Goal: Information Seeking & Learning: Learn about a topic

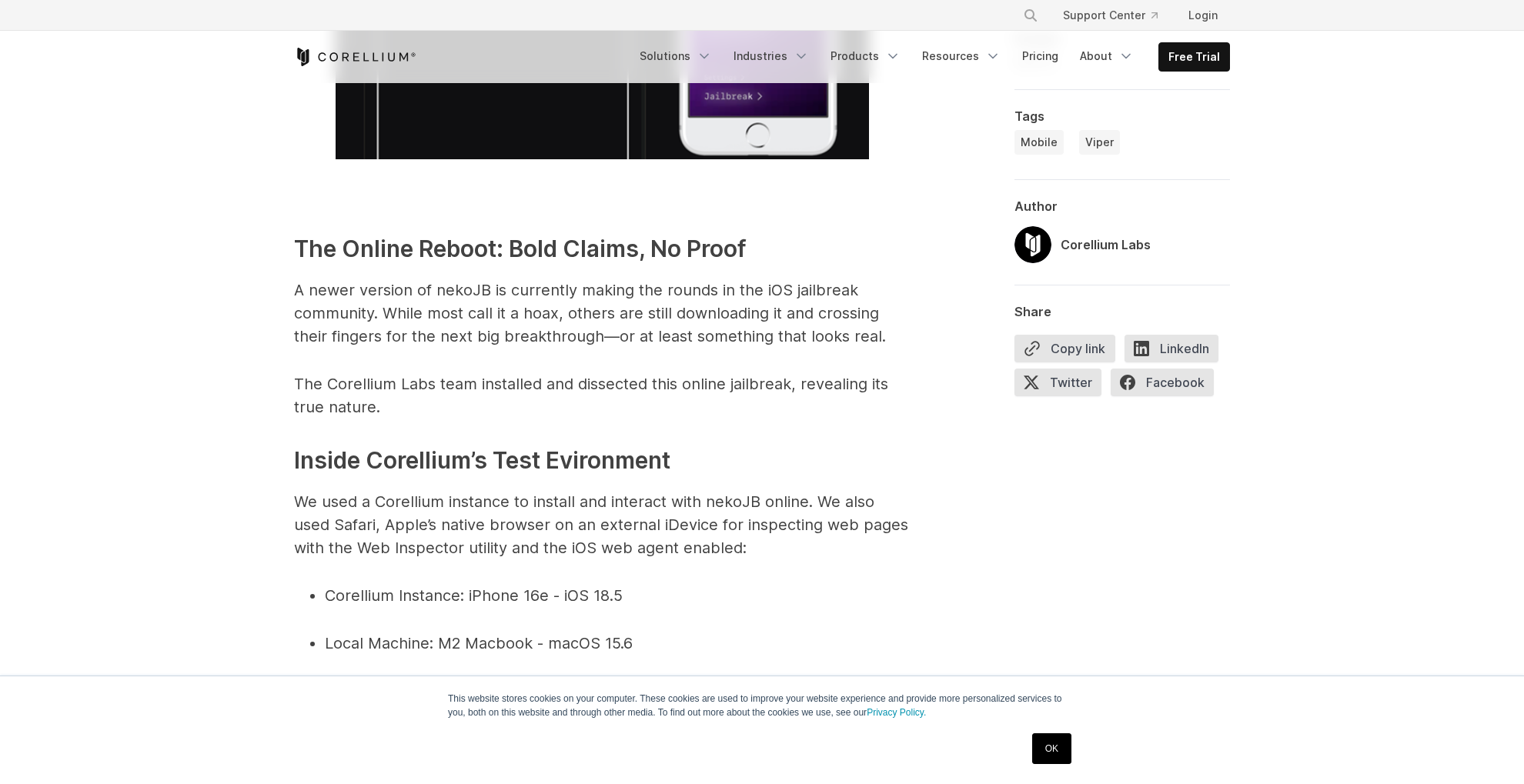
scroll to position [2385, 0]
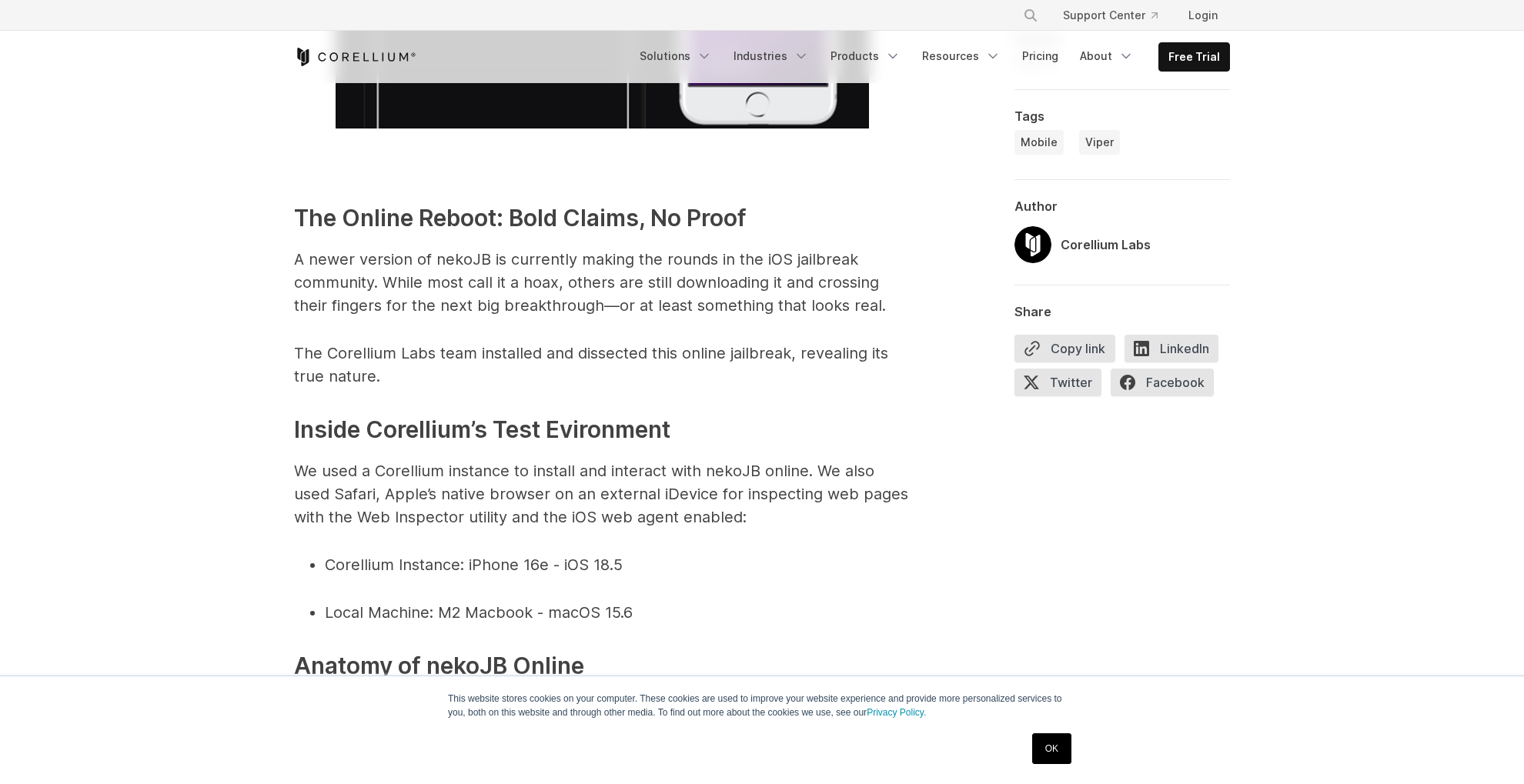
click at [660, 263] on span "A newer version of nekoJB is currently making the rounds in the iOS jailbreak c…" at bounding box center [590, 282] width 592 height 65
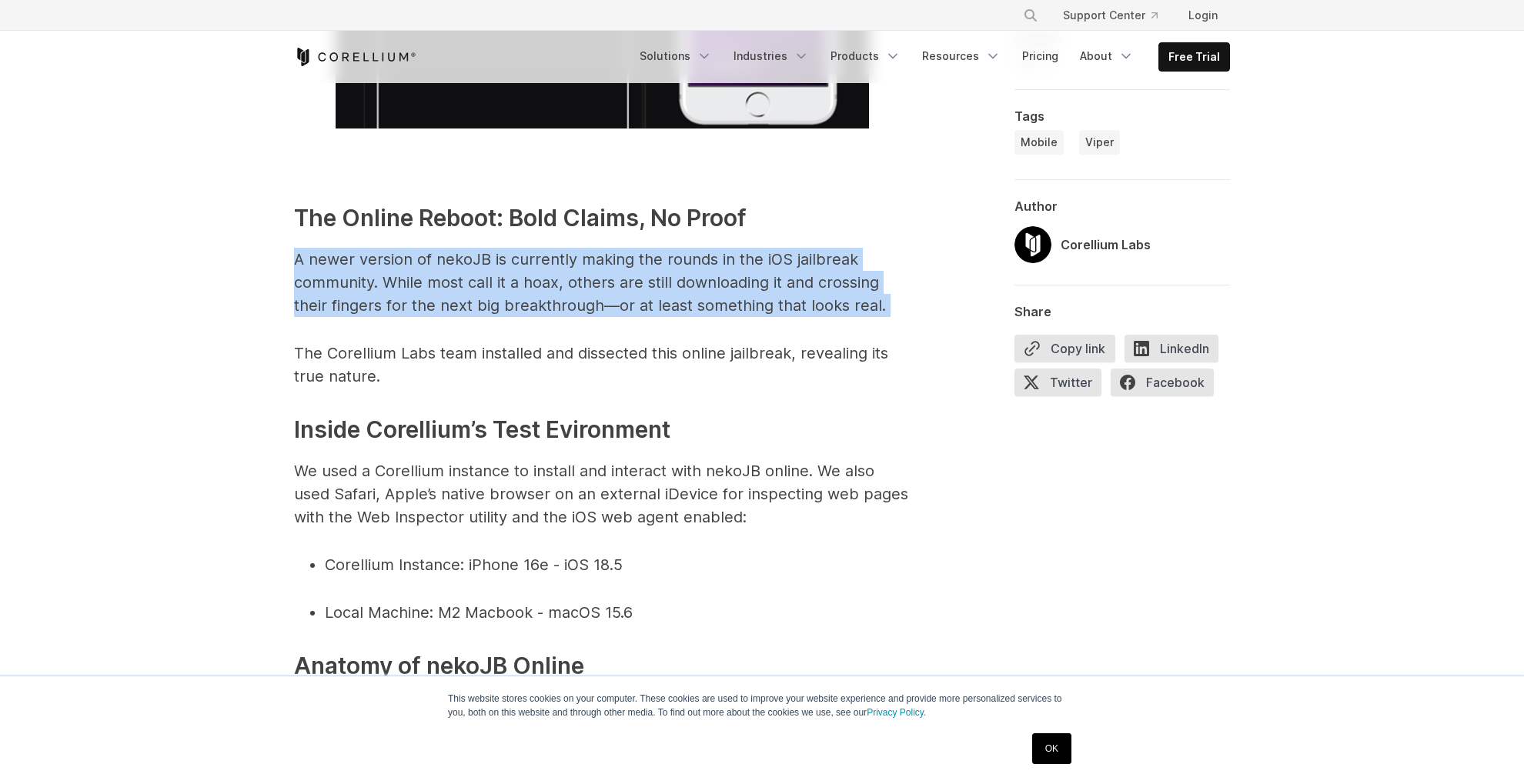
click at [660, 263] on span "A newer version of nekoJB is currently making the rounds in the iOS jailbreak c…" at bounding box center [590, 282] width 592 height 65
click at [734, 282] on span "A newer version of nekoJB is currently making the rounds in the iOS jailbreak c…" at bounding box center [590, 282] width 592 height 65
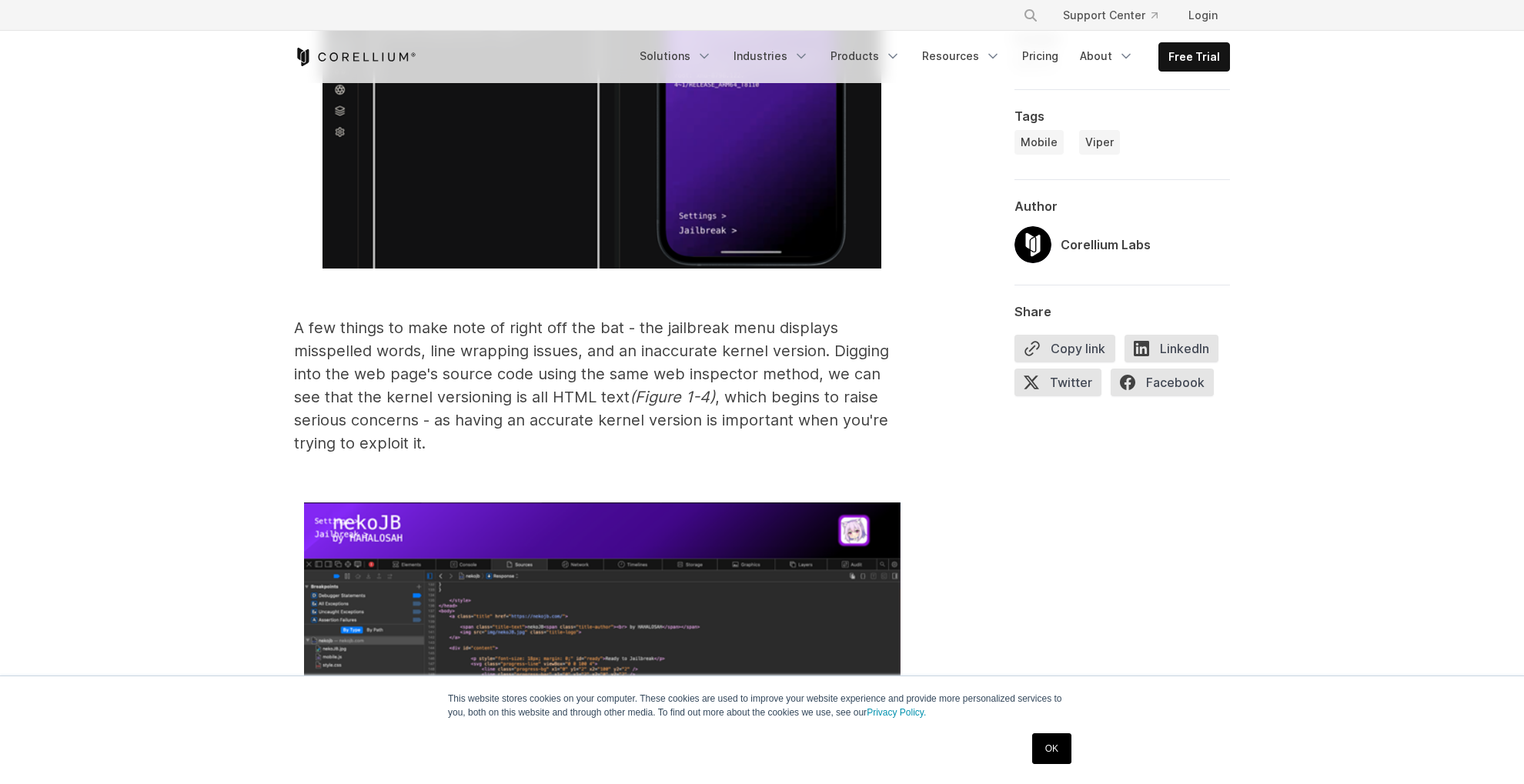
scroll to position [4615, 0]
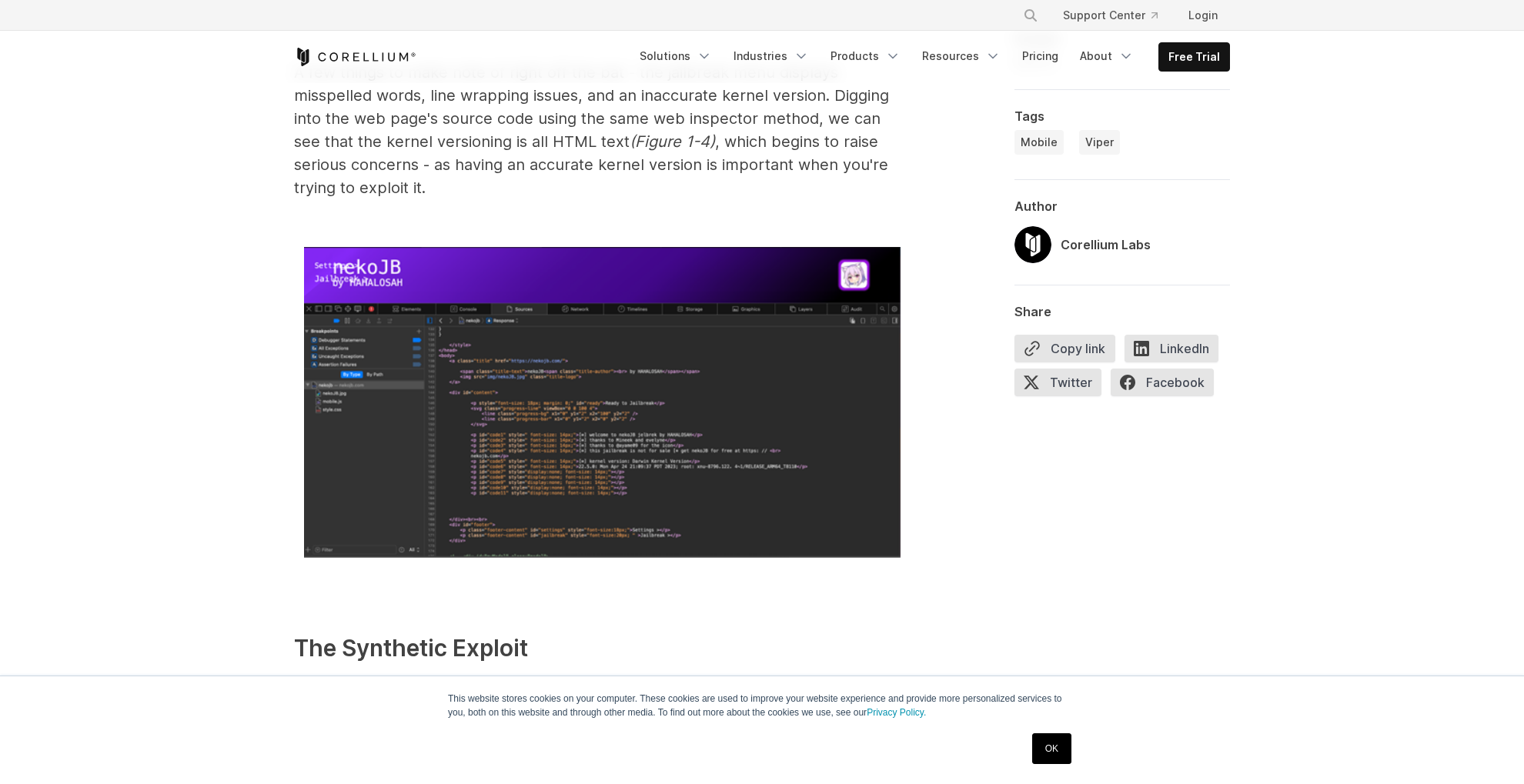
click at [471, 347] on img at bounding box center [602, 402] width 597 height 312
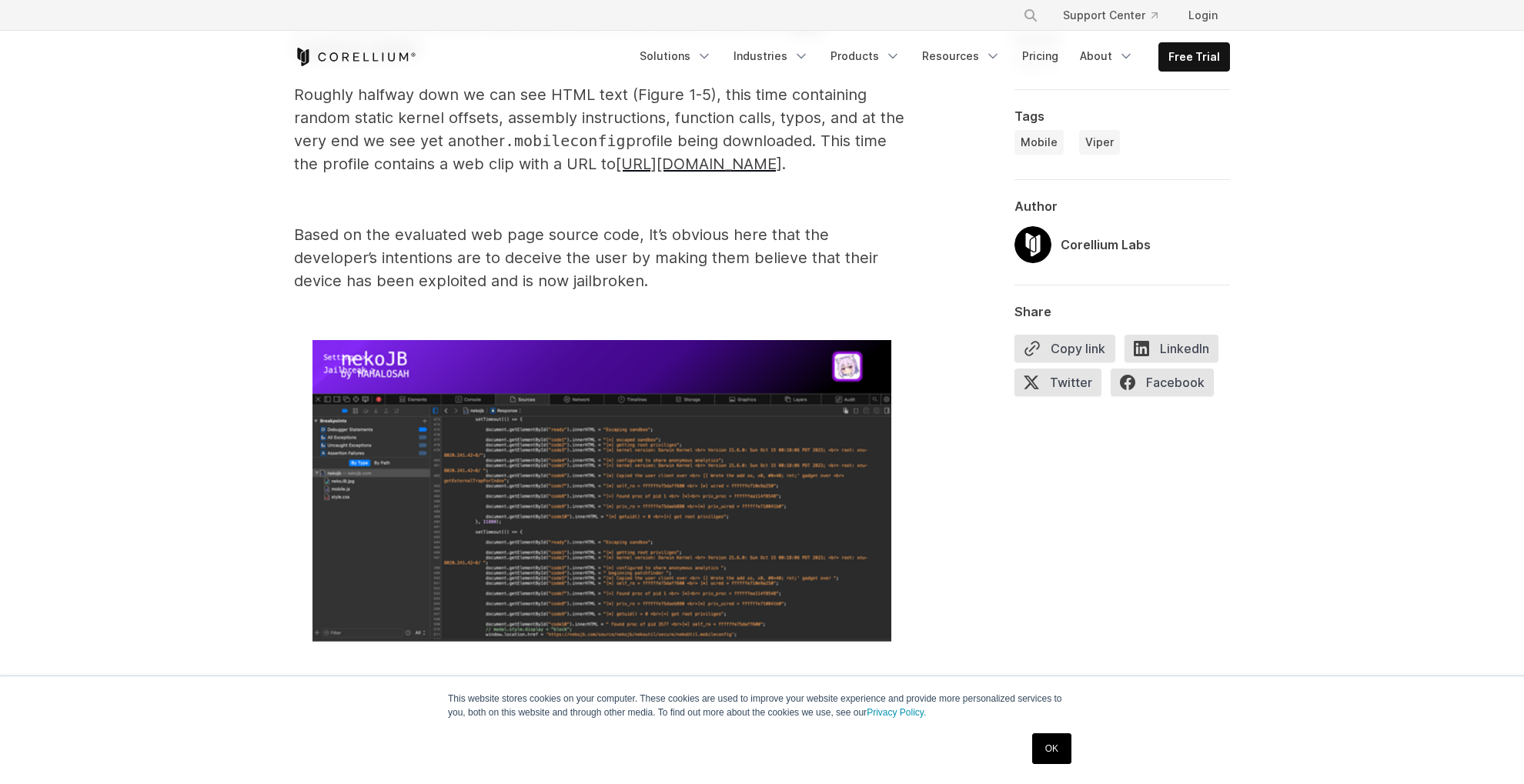
scroll to position [5539, 0]
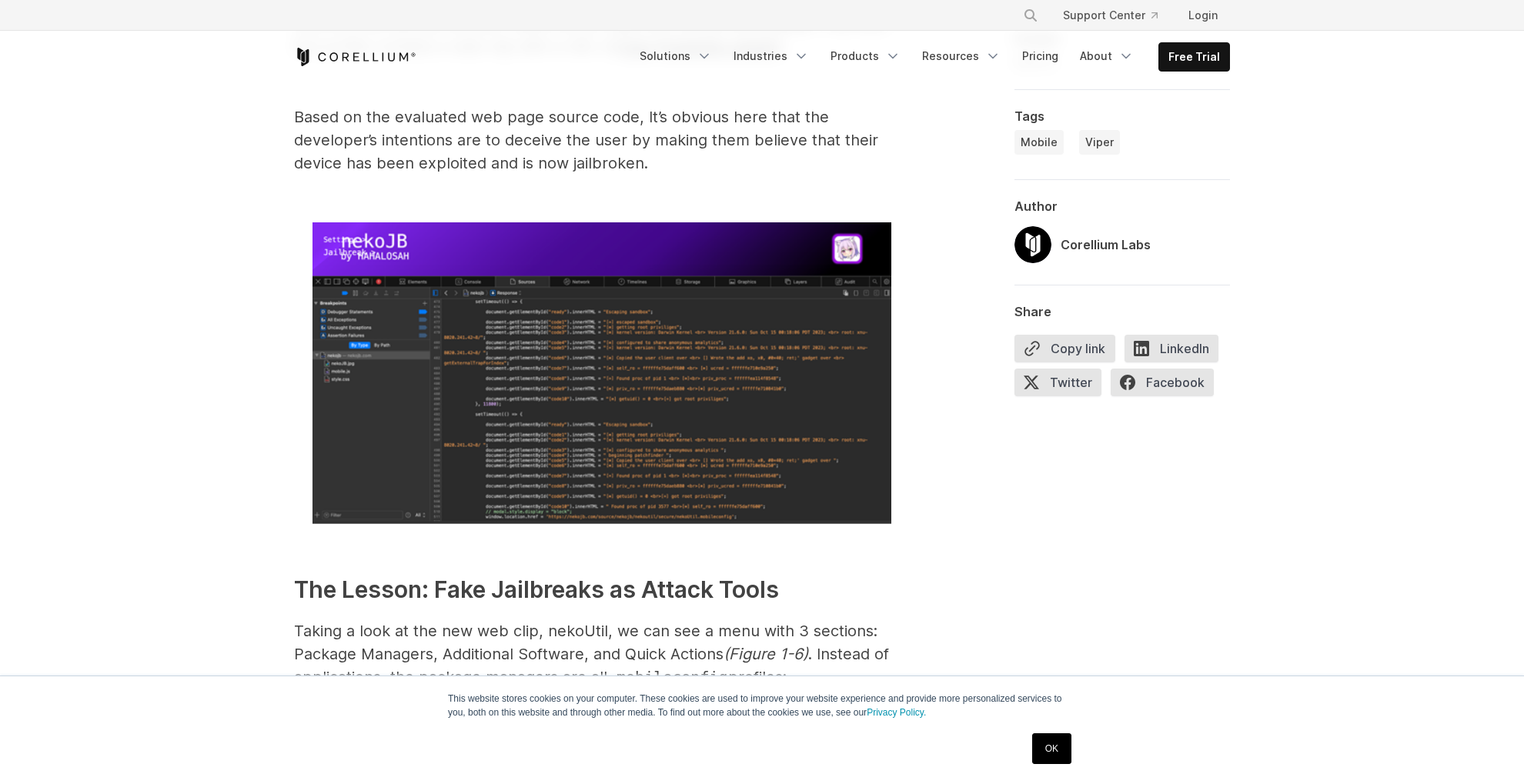
click at [477, 164] on span "Based on the evaluated web page source code, It’s obvious here that the develop…" at bounding box center [586, 140] width 585 height 65
click at [430, 141] on span "Based on the evaluated web page source code, It’s obvious here that the develop…" at bounding box center [586, 140] width 585 height 65
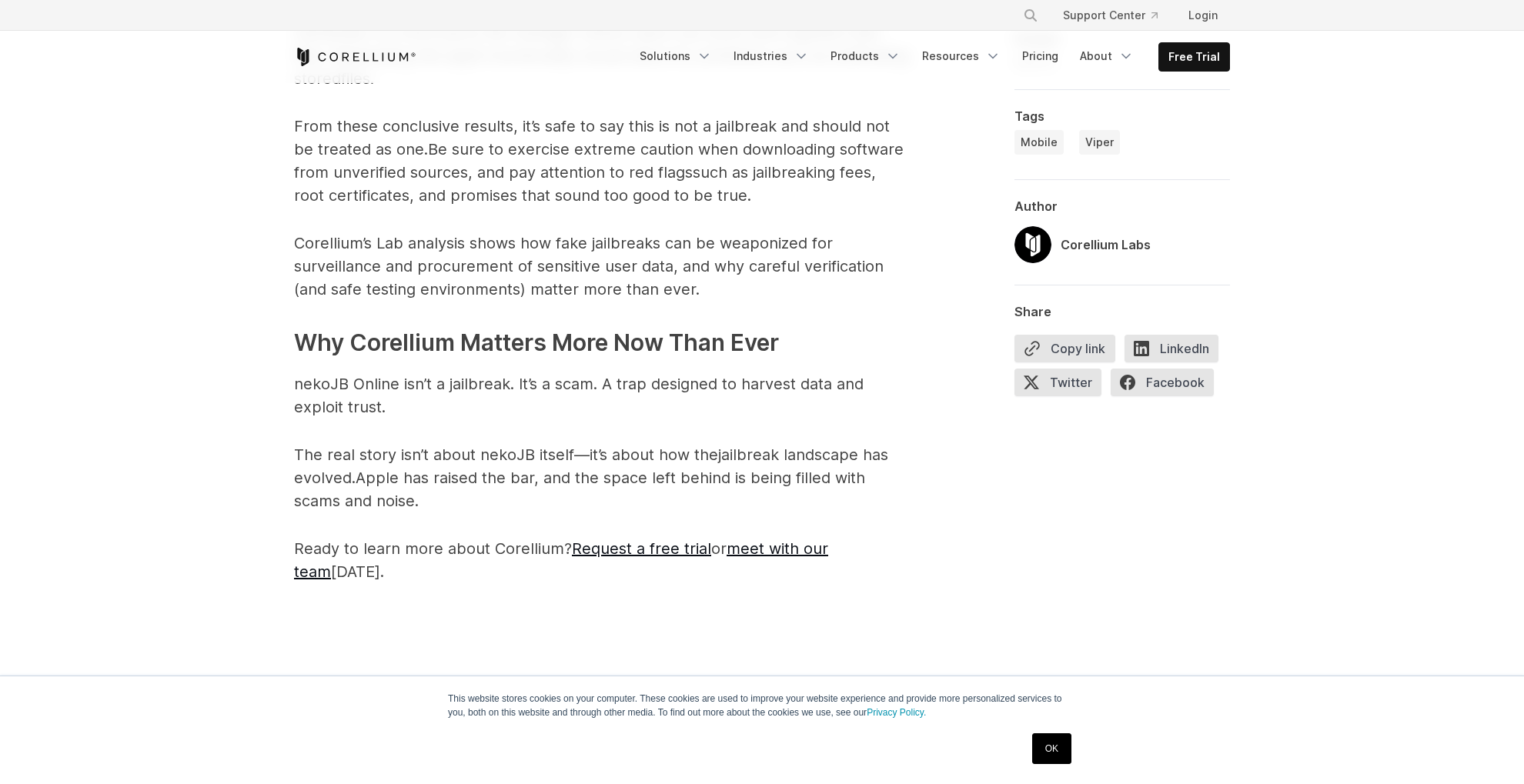
scroll to position [7692, 0]
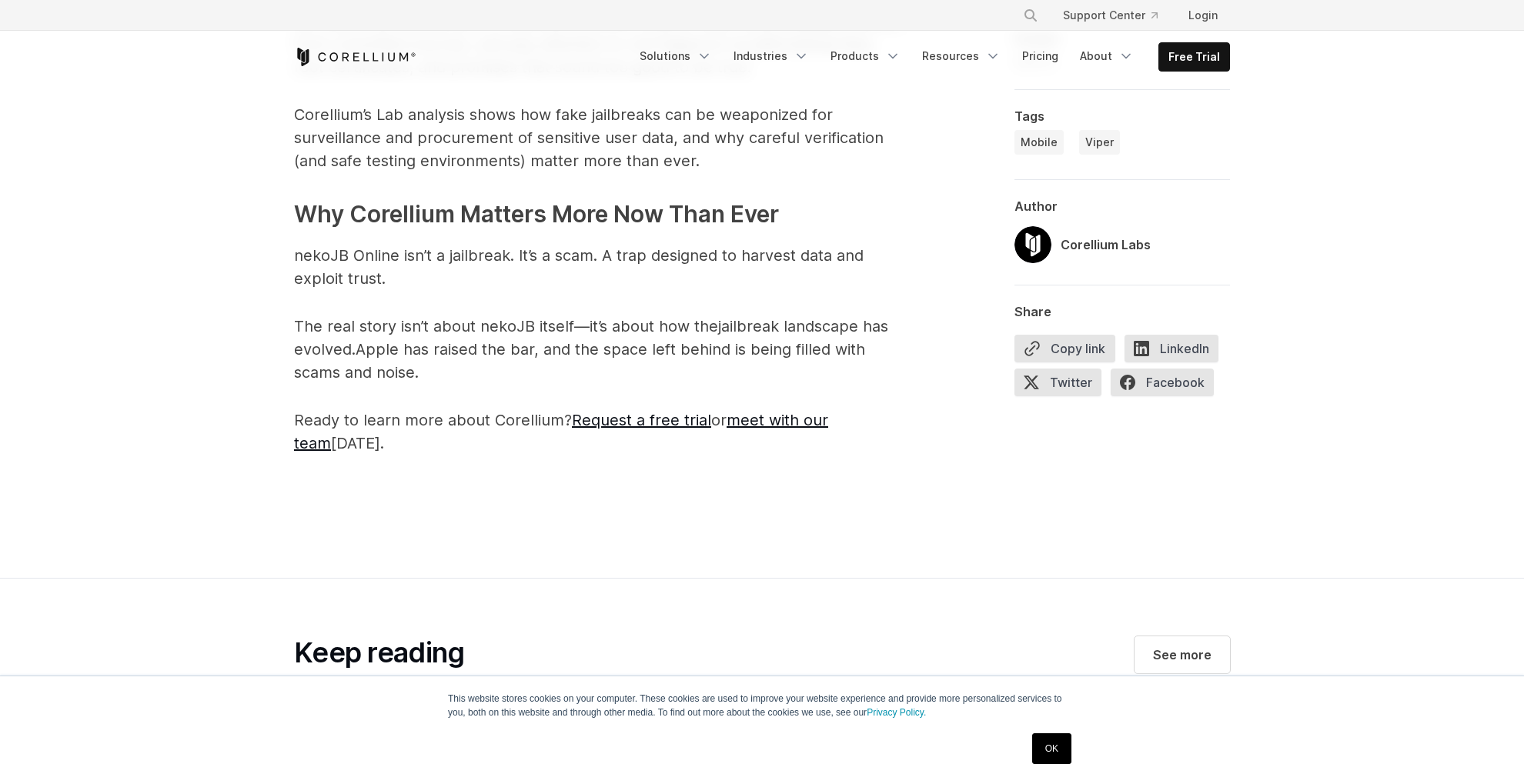
click at [536, 369] on span "Apple has raised the bar, and the space left behind is being filled with scams …" at bounding box center [580, 361] width 572 height 42
